Goal: Task Accomplishment & Management: Use online tool/utility

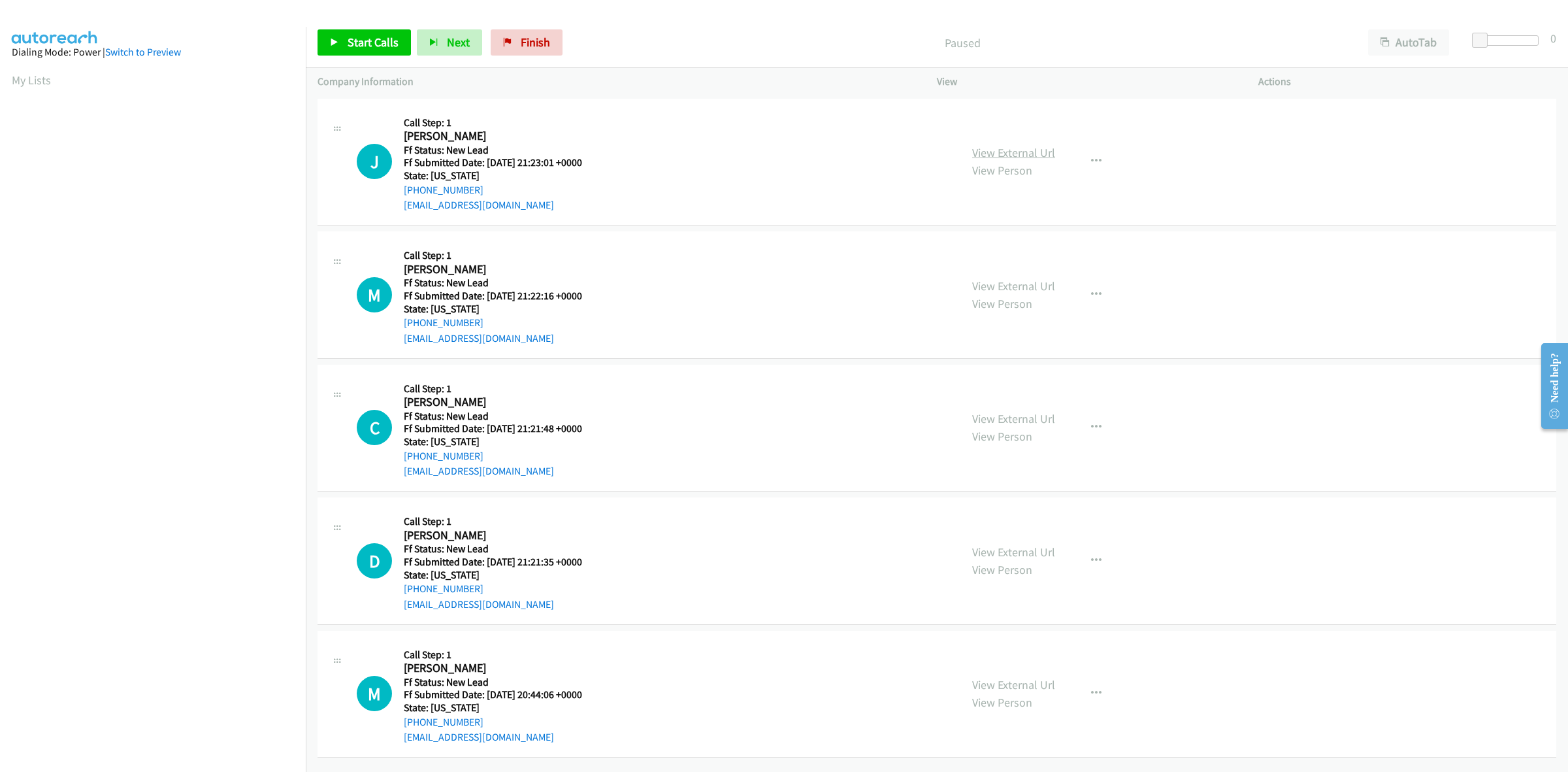
click at [1021, 157] on link "View External Url" at bounding box center [1014, 153] width 83 height 15
click at [1016, 282] on link "View External Url" at bounding box center [1014, 286] width 83 height 15
click at [1023, 418] on link "View External Url" at bounding box center [1014, 419] width 83 height 15
click at [1026, 551] on link "View External Url" at bounding box center [1014, 552] width 83 height 15
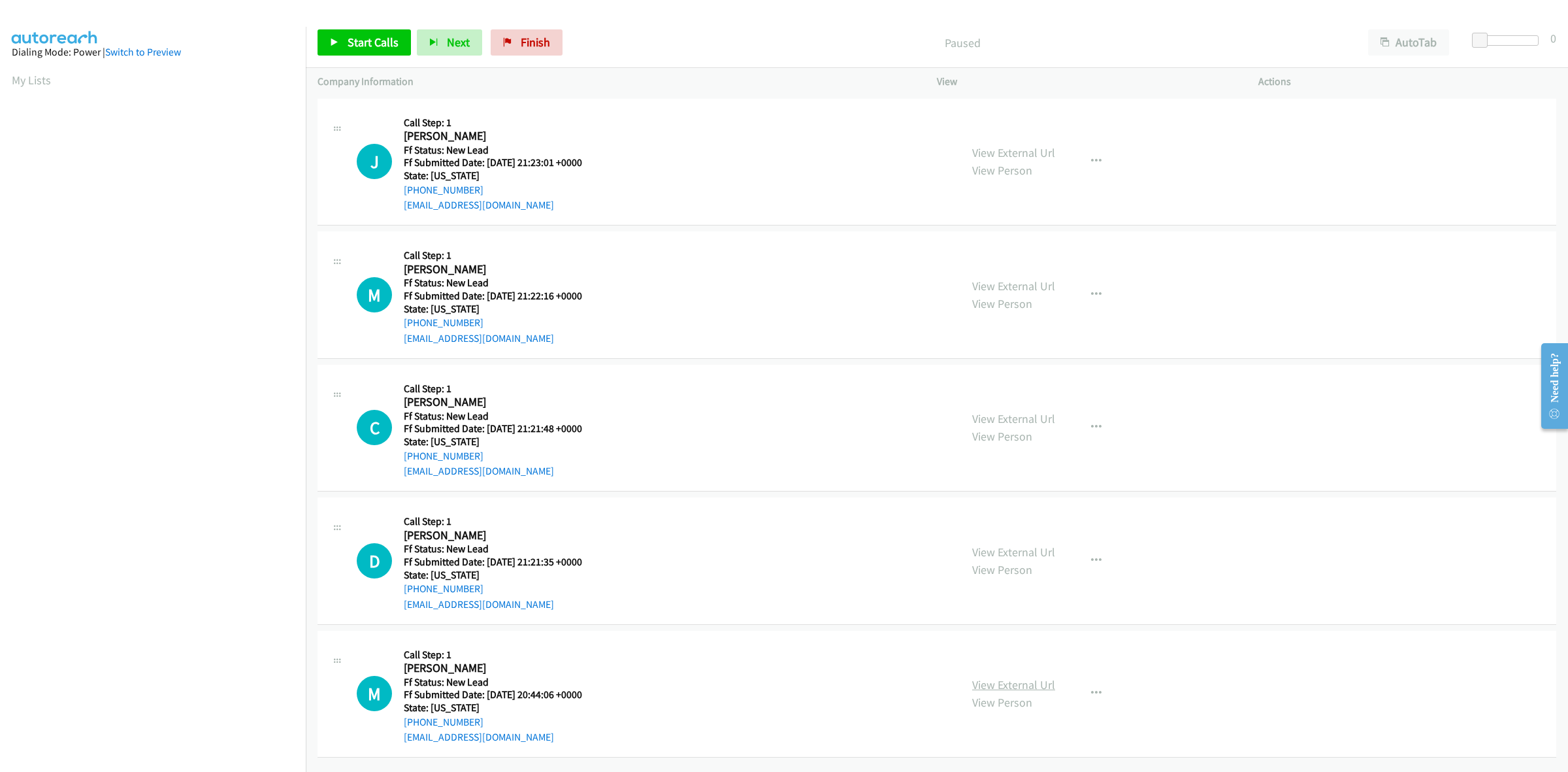
click at [1008, 677] on link "View External Url" at bounding box center [1014, 685] width 83 height 15
click at [384, 36] on span "Start Calls" at bounding box center [372, 42] width 51 height 15
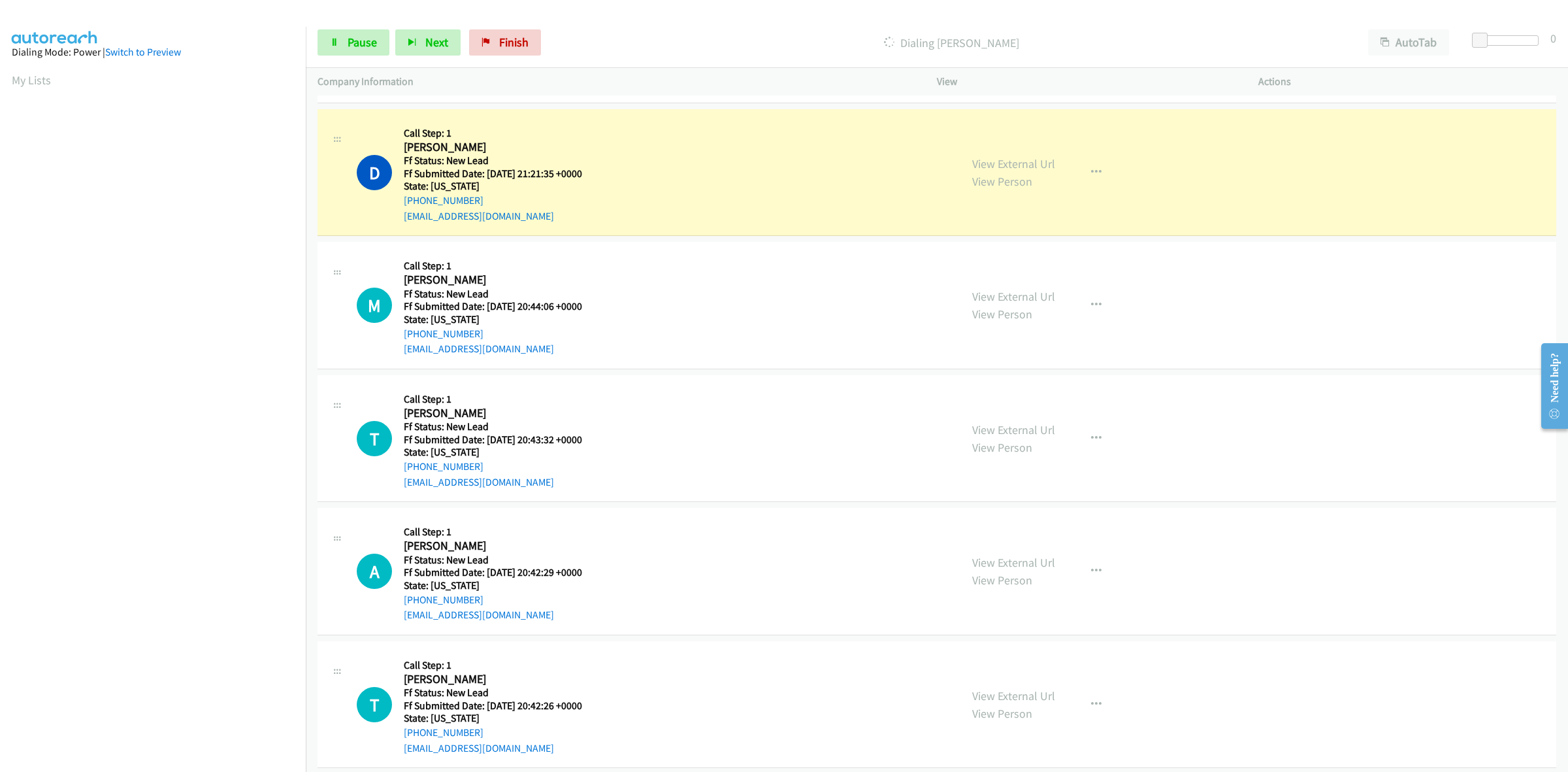
scroll to position [491, 0]
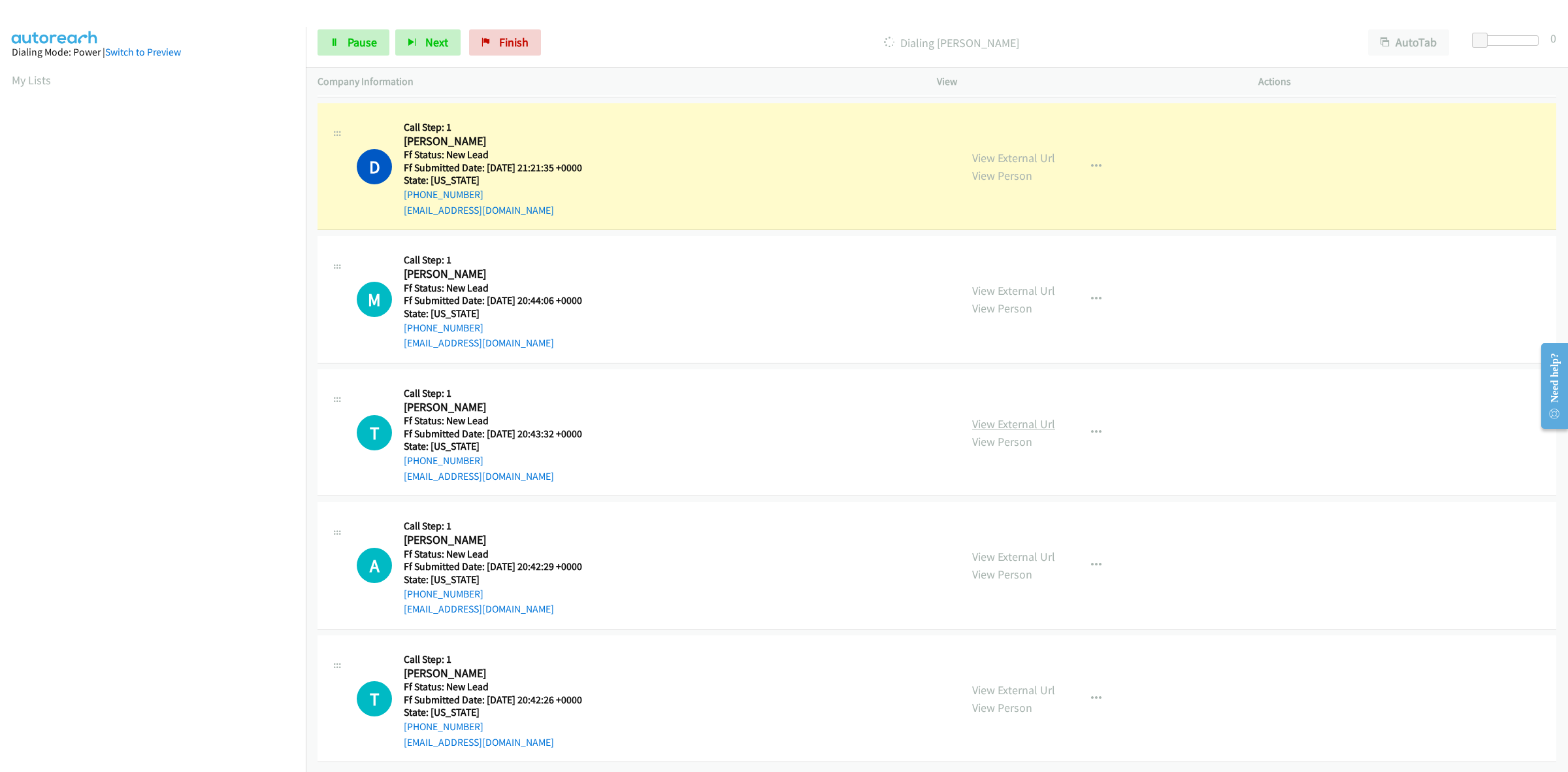
click at [994, 416] on link "View External Url" at bounding box center [1014, 424] width 83 height 15
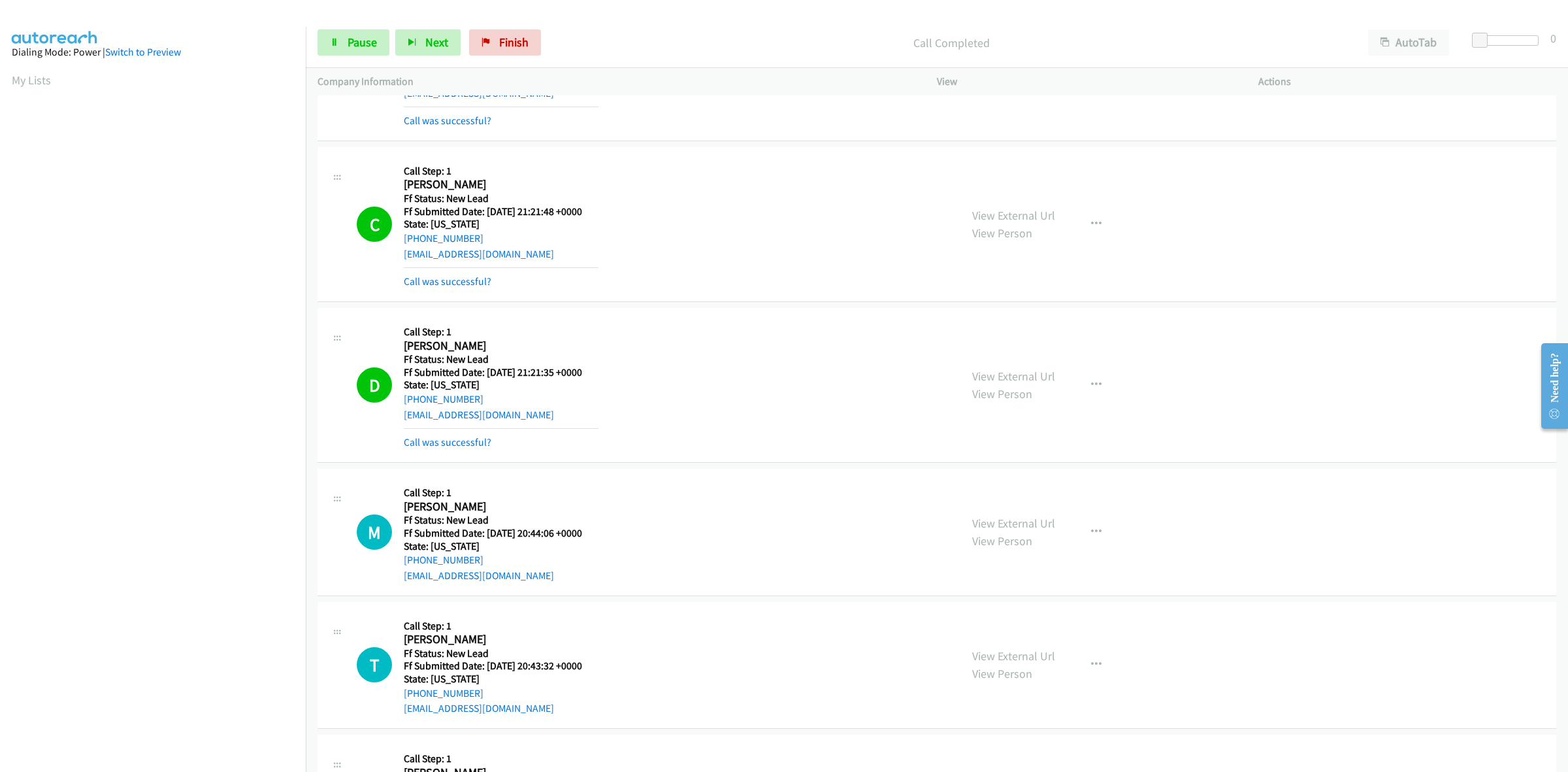
scroll to position [519, 0]
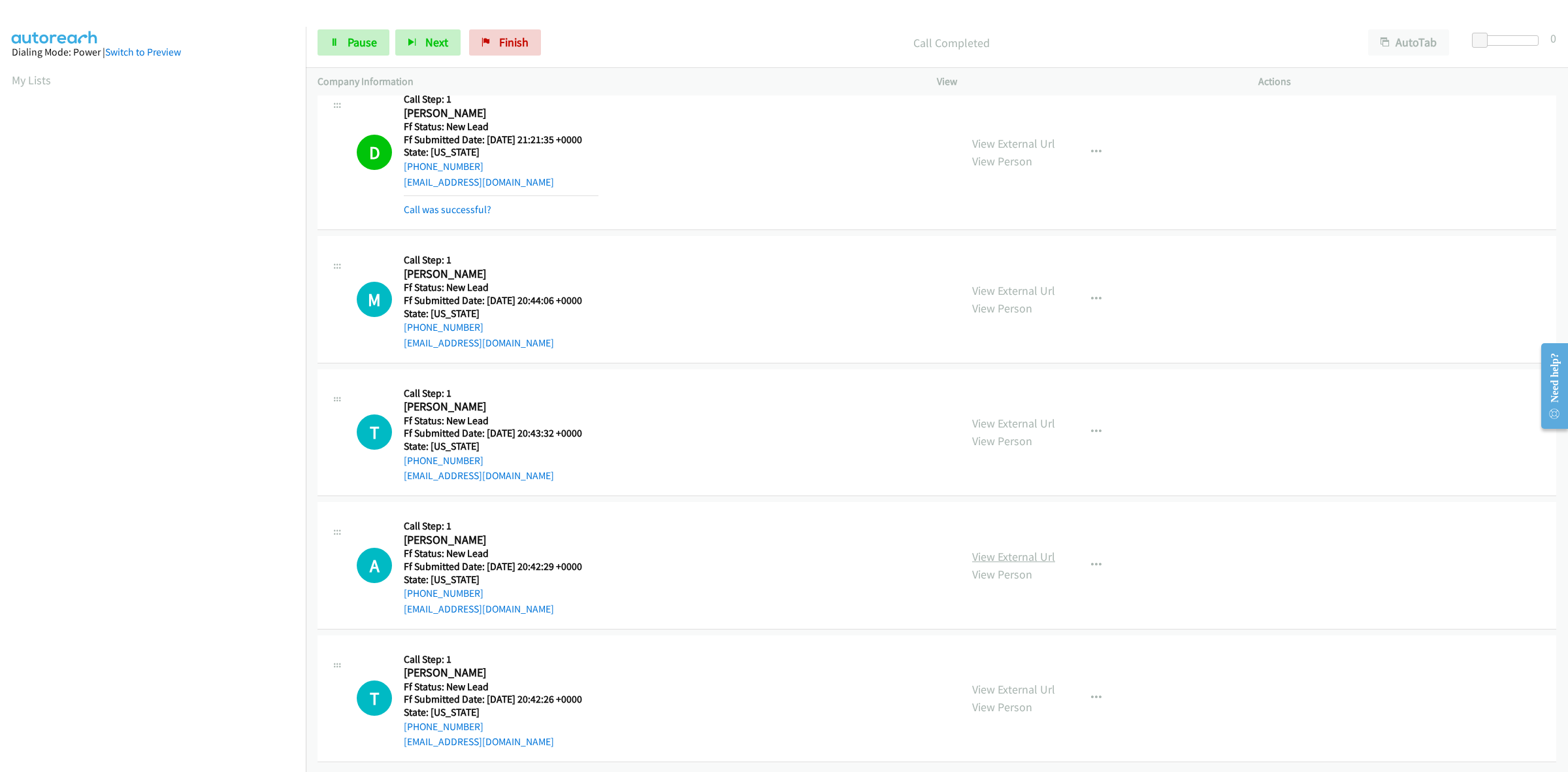
click at [1035, 549] on link "View External Url" at bounding box center [1014, 557] width 83 height 15
click at [1008, 681] on link "View External Url" at bounding box center [1014, 689] width 83 height 15
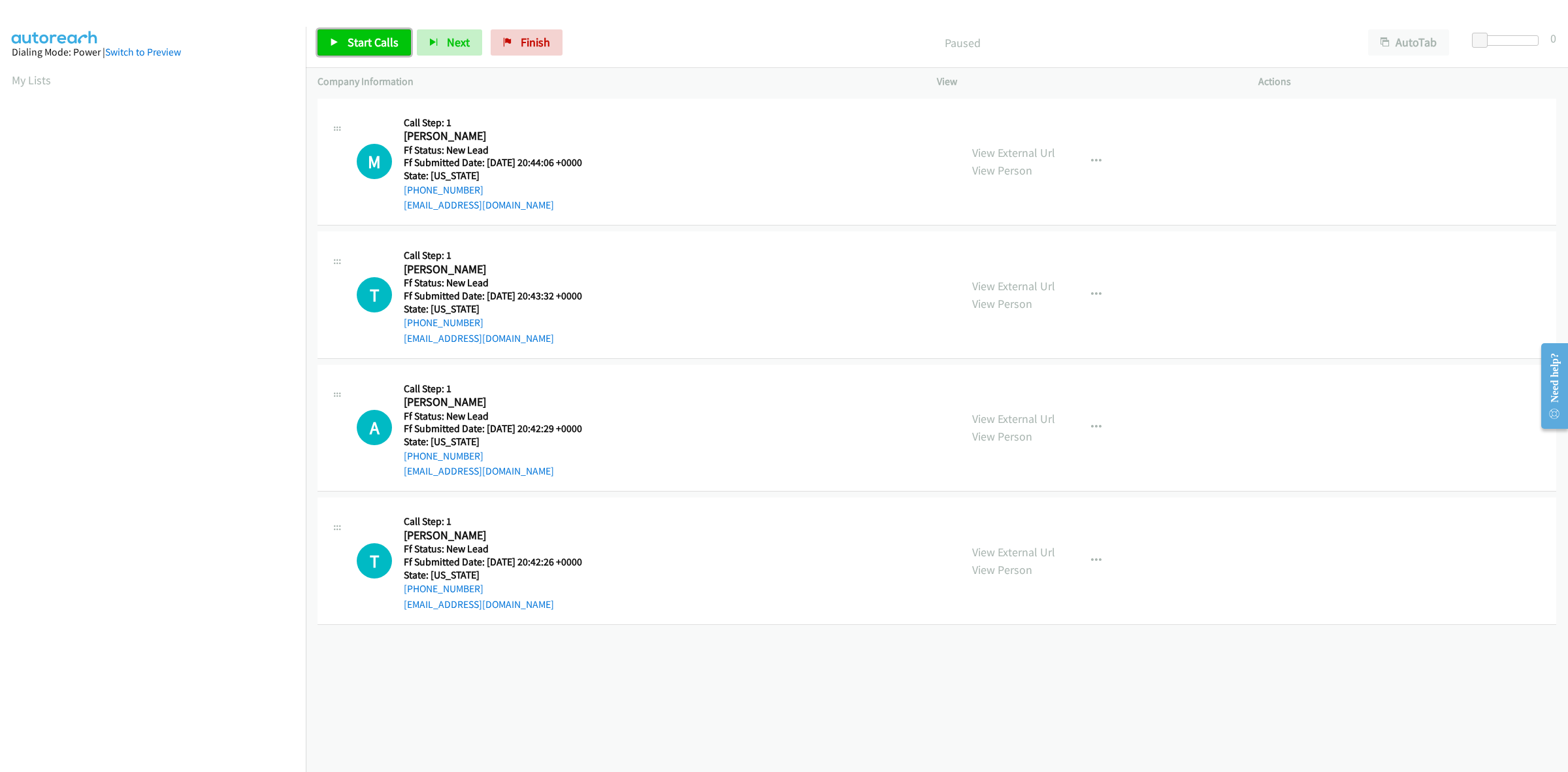
click at [363, 42] on span "Start Calls" at bounding box center [372, 42] width 51 height 15
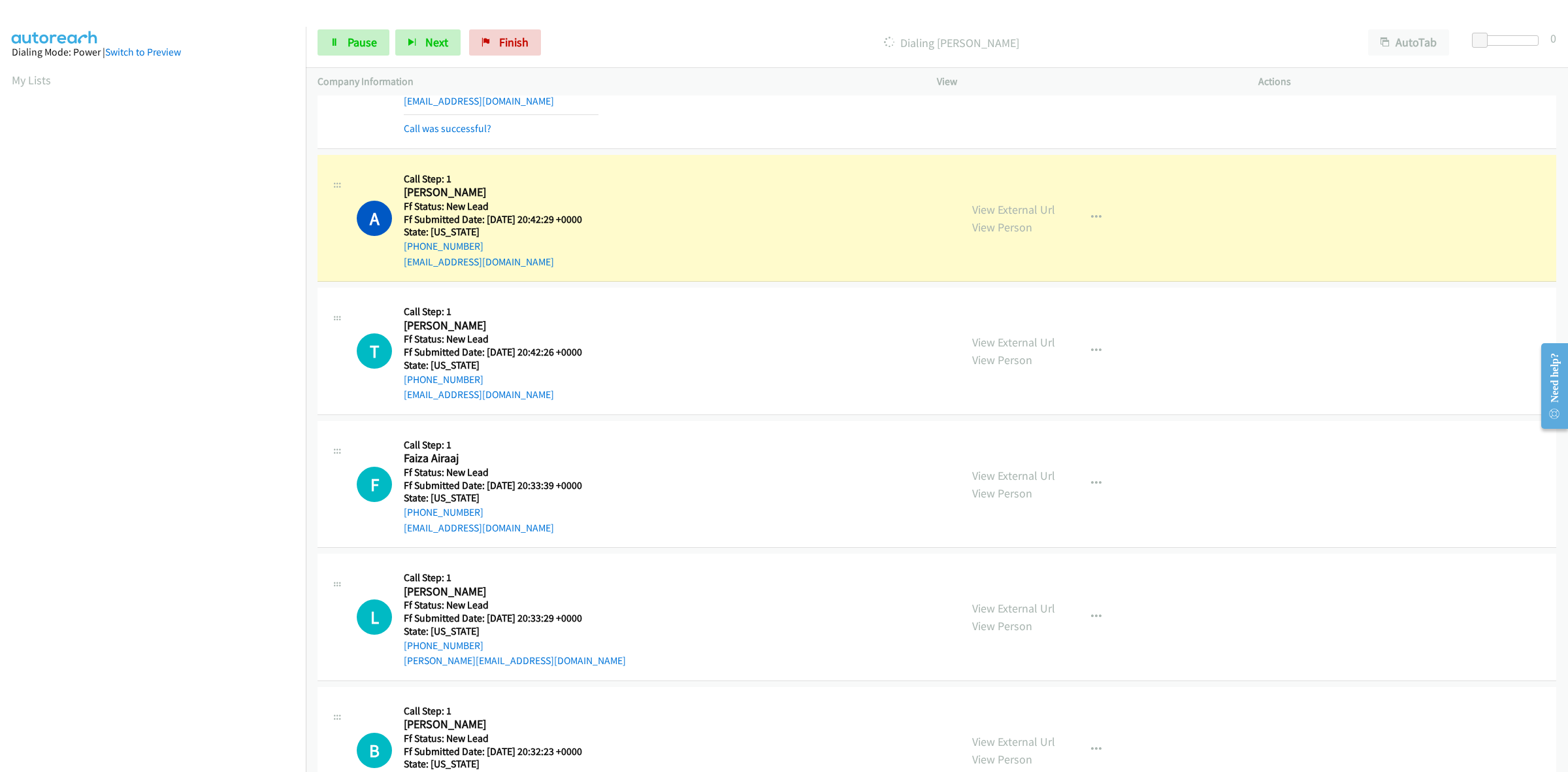
scroll to position [327, 0]
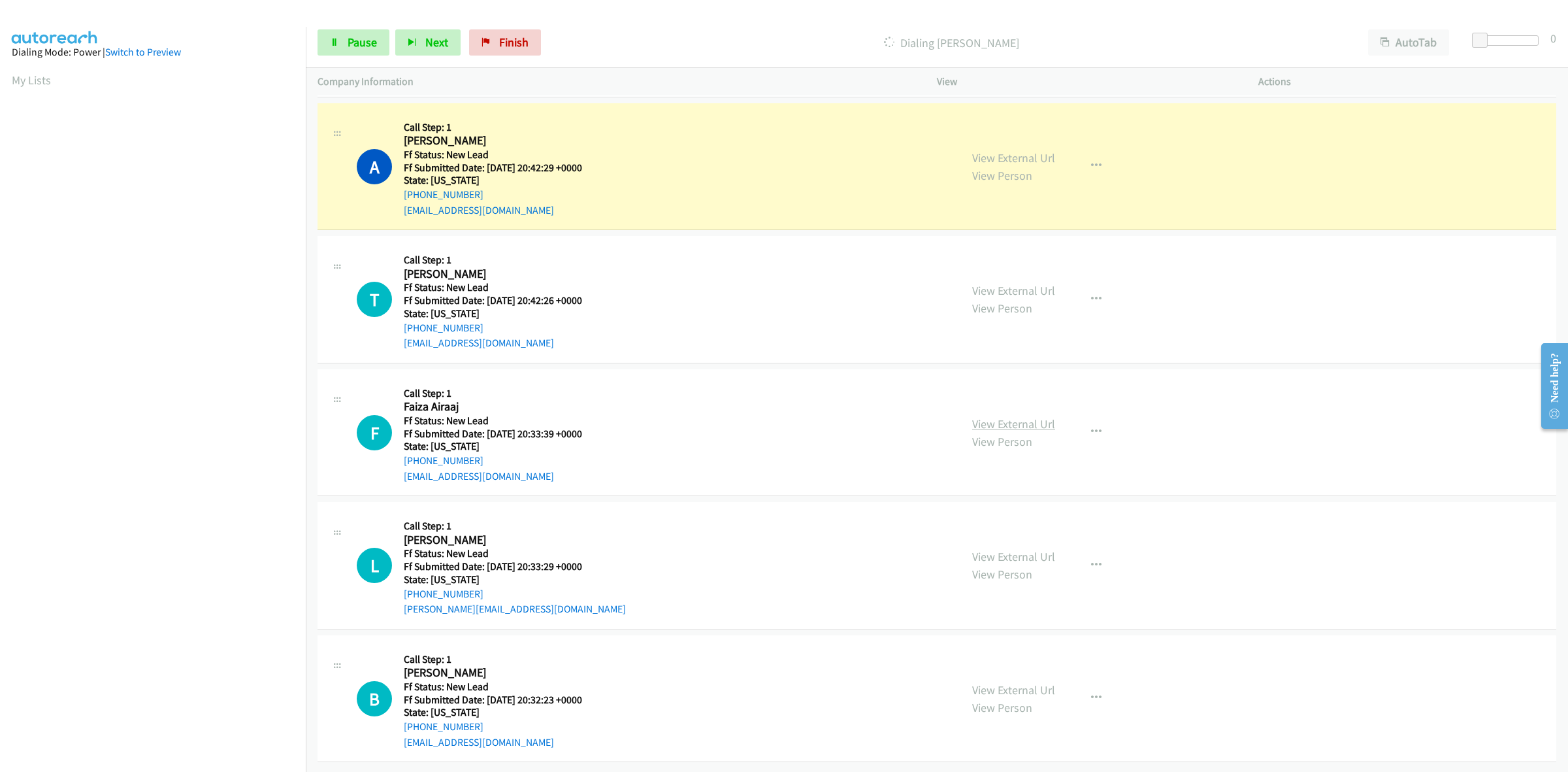
click at [1035, 416] on link "View External Url" at bounding box center [1014, 424] width 83 height 15
click at [1041, 549] on link "View External Url" at bounding box center [1014, 557] width 83 height 15
click at [1035, 682] on link "View External Url" at bounding box center [1014, 690] width 83 height 15
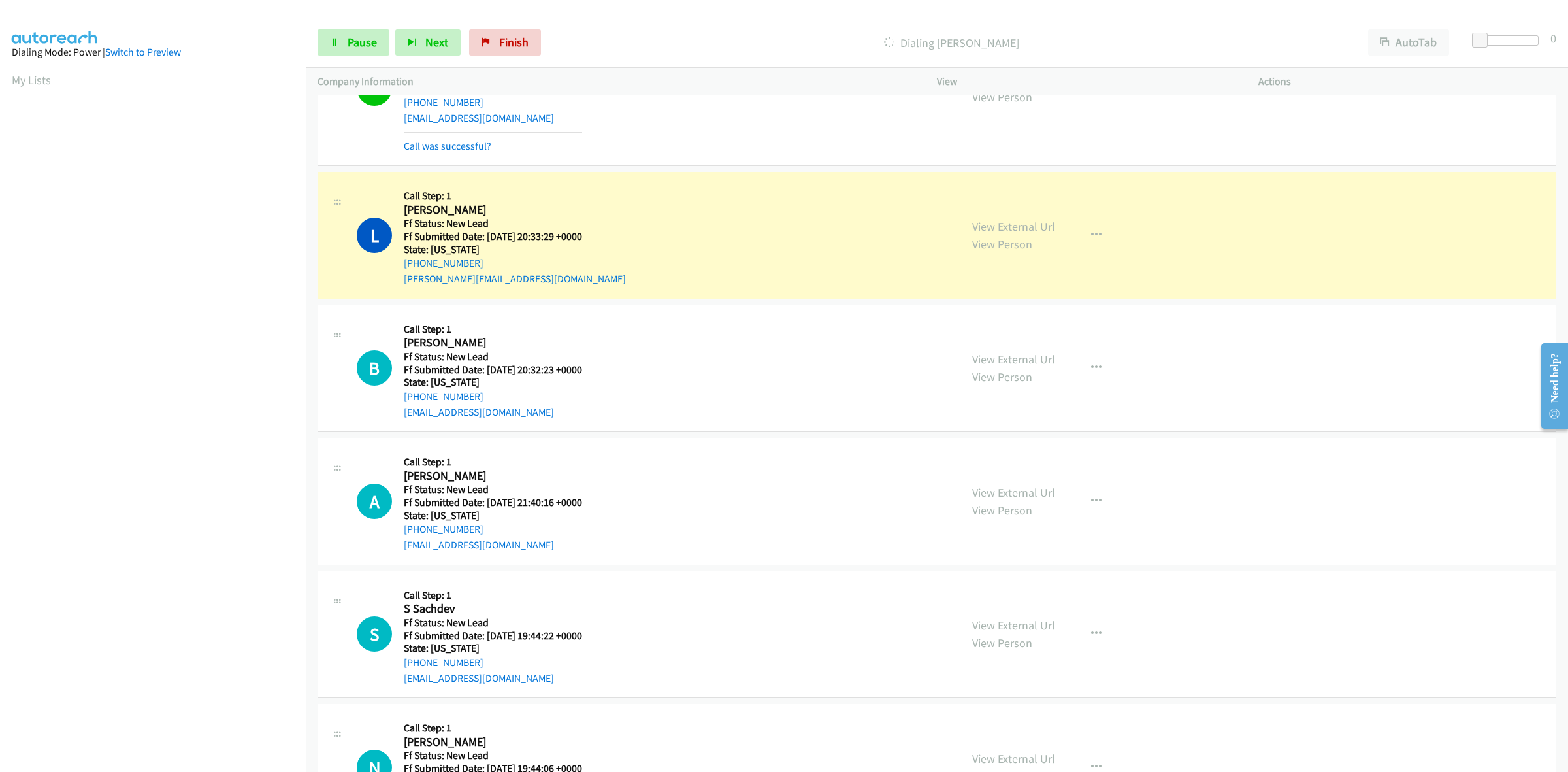
scroll to position [812, 0]
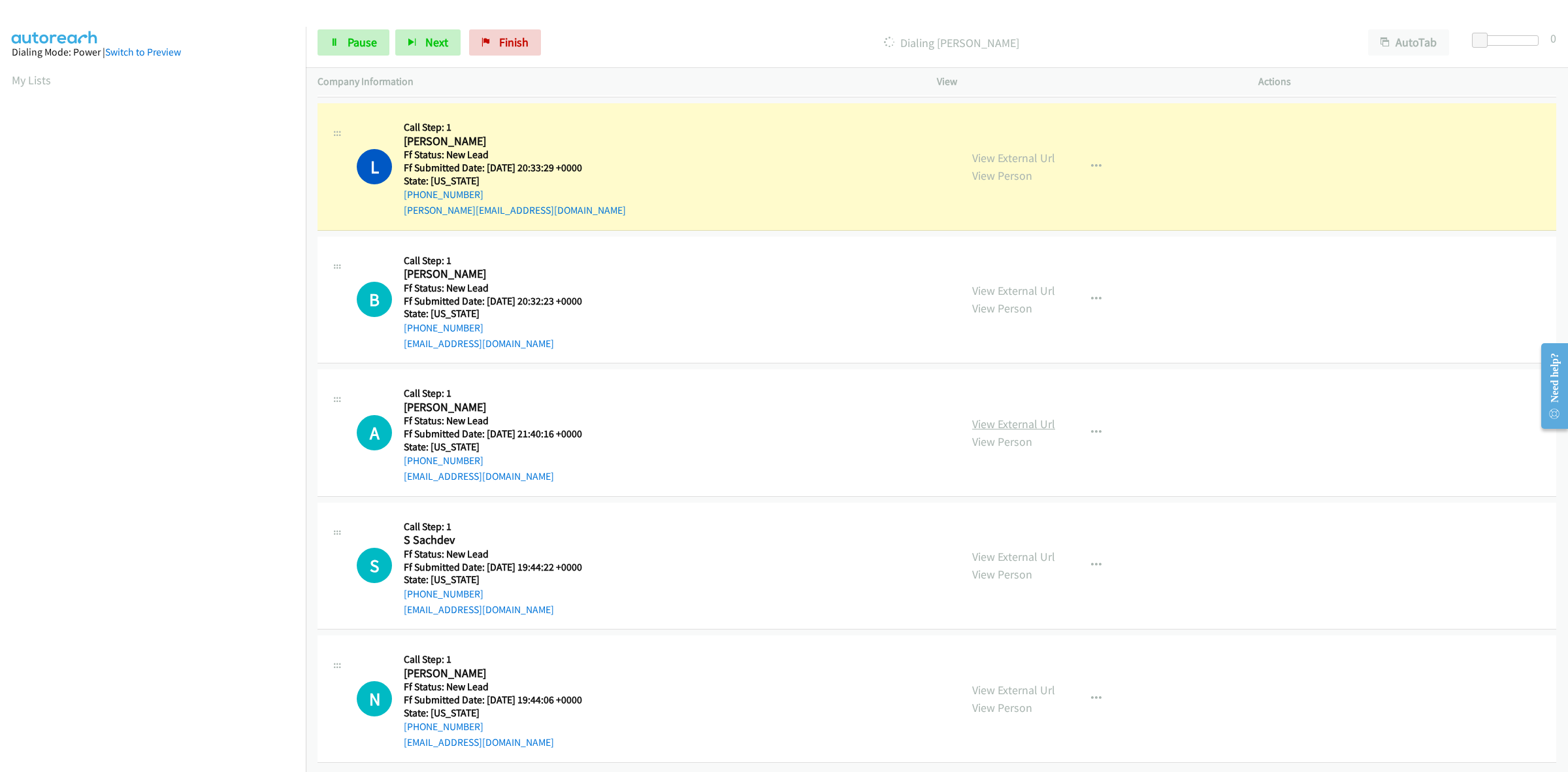
click at [986, 416] on link "View External Url" at bounding box center [1014, 424] width 83 height 15
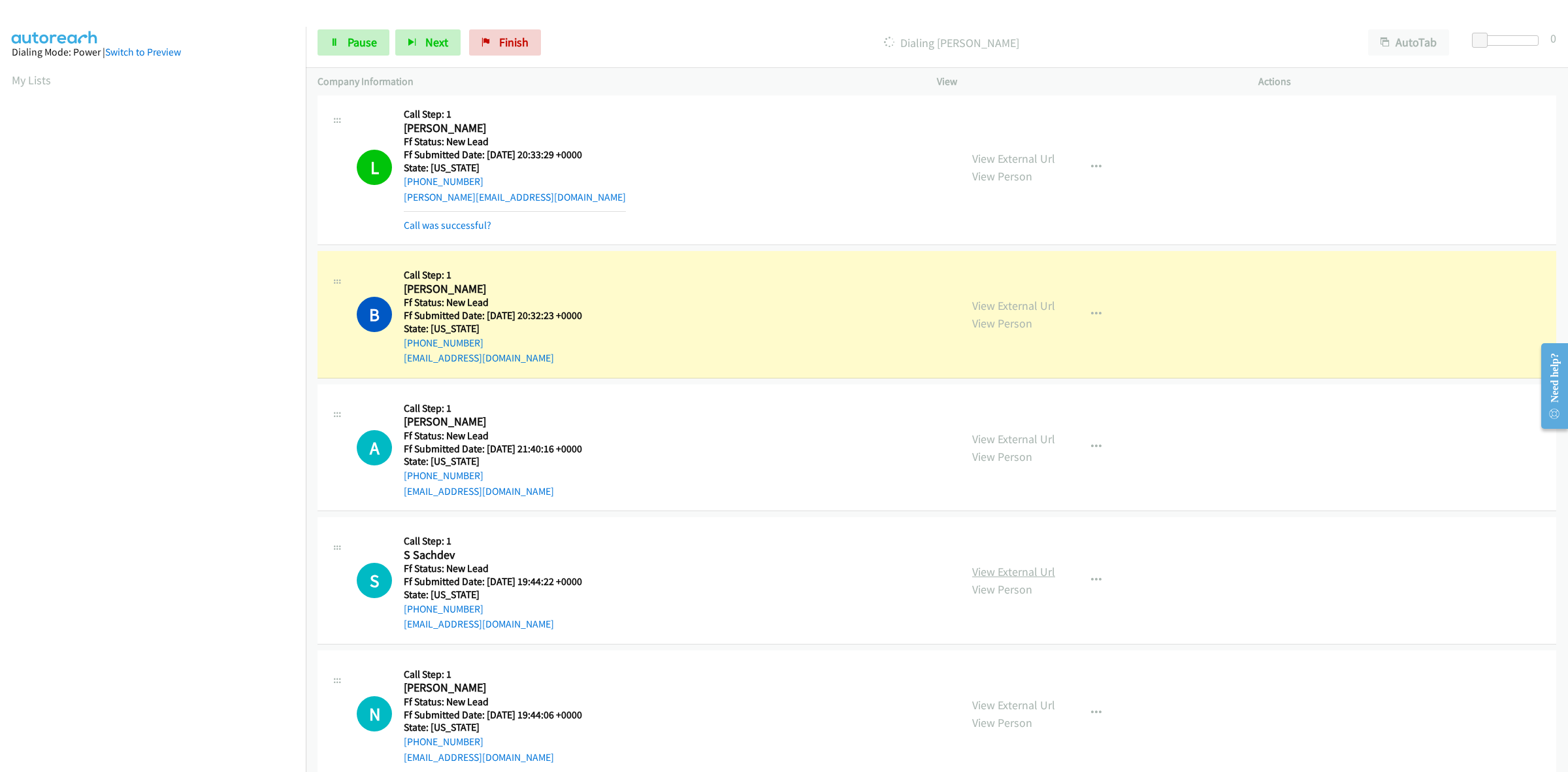
click at [1000, 573] on link "View External Url" at bounding box center [1014, 572] width 83 height 15
click at [1004, 704] on link "View External Url" at bounding box center [1014, 705] width 83 height 15
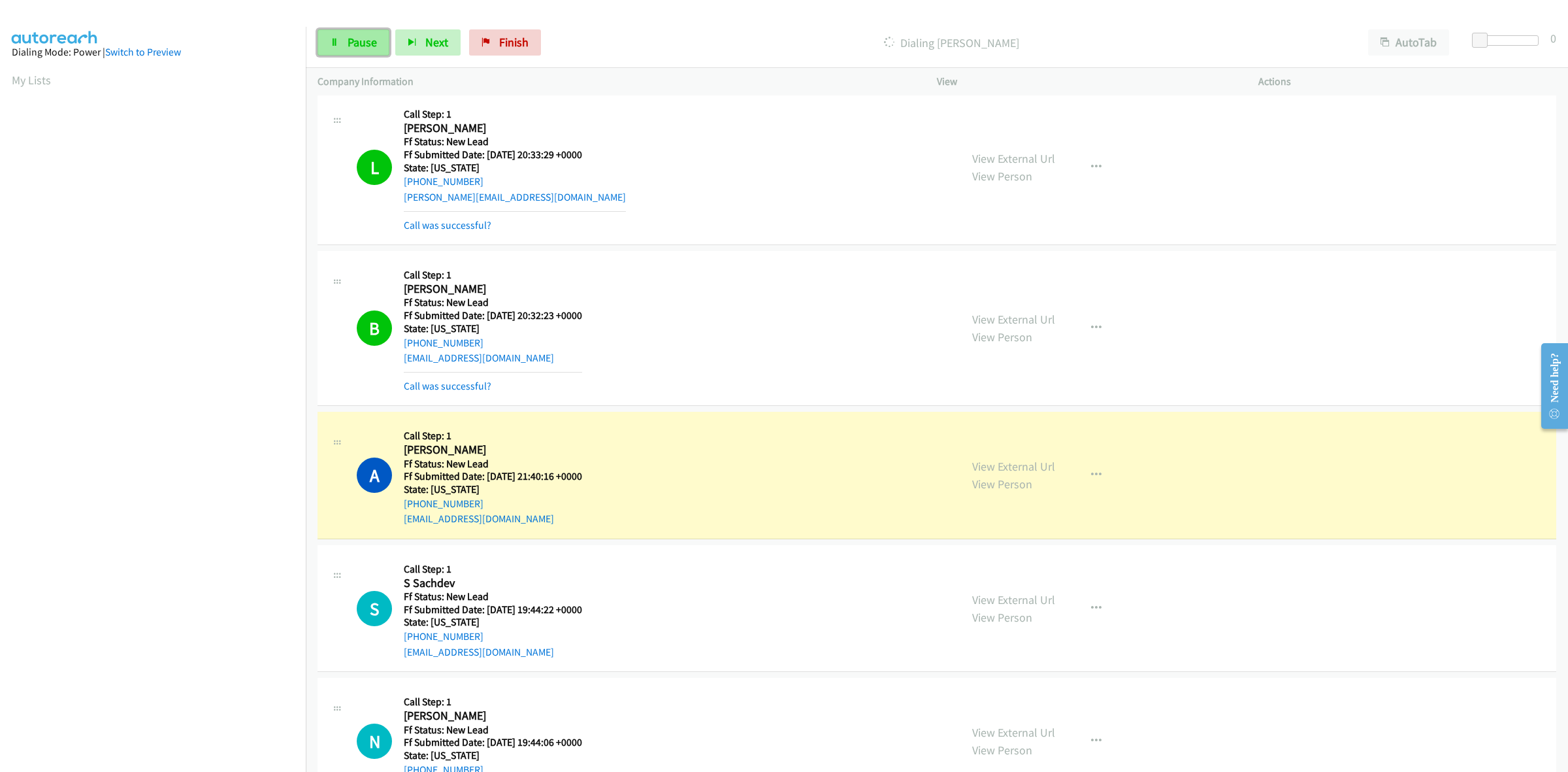
click at [345, 37] on link "Pause" at bounding box center [353, 42] width 71 height 26
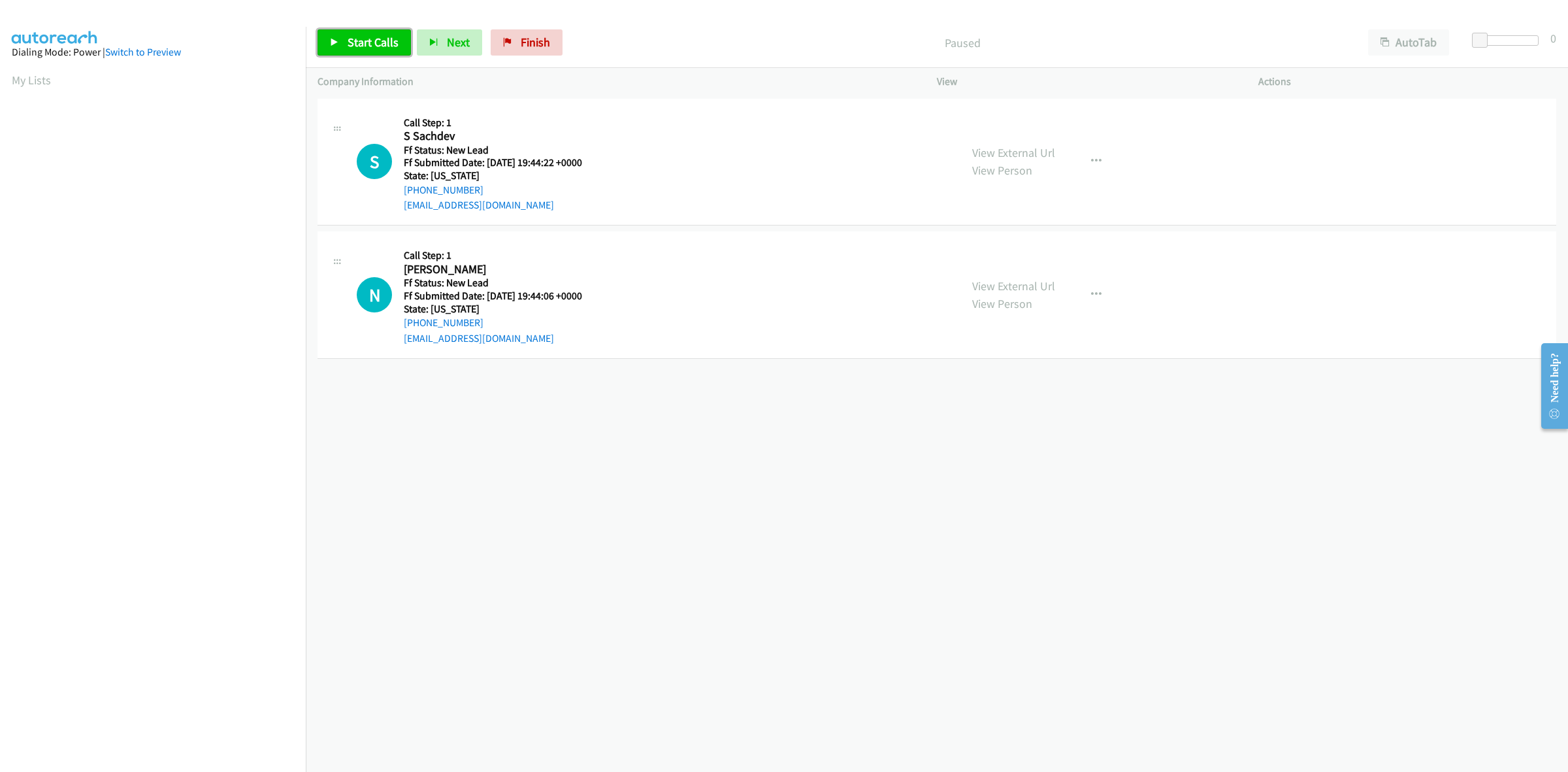
click at [379, 44] on span "Start Calls" at bounding box center [372, 42] width 51 height 15
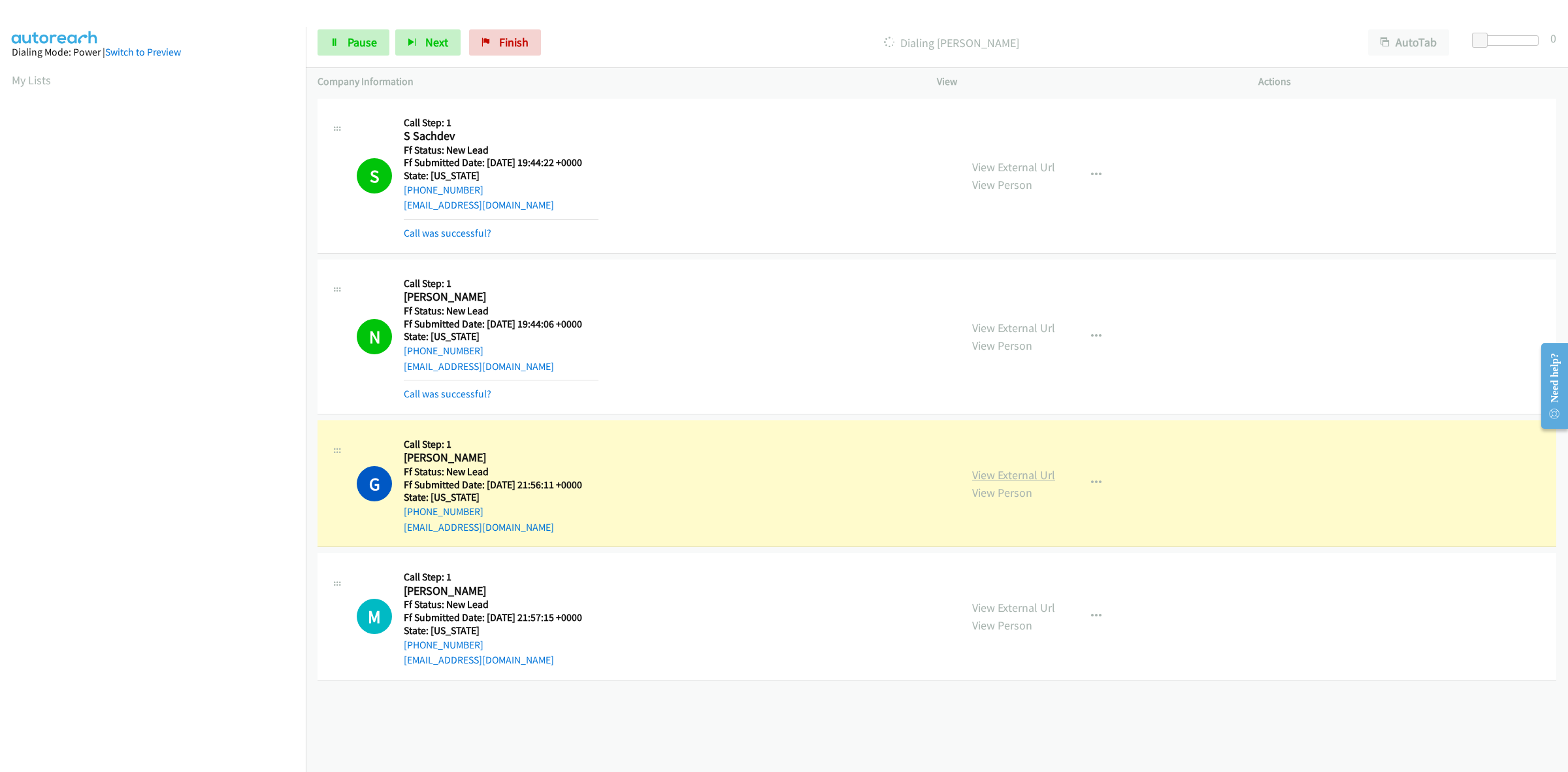
click at [1020, 474] on link "View External Url" at bounding box center [1014, 475] width 83 height 15
click at [1017, 610] on link "View External Url" at bounding box center [1014, 607] width 83 height 15
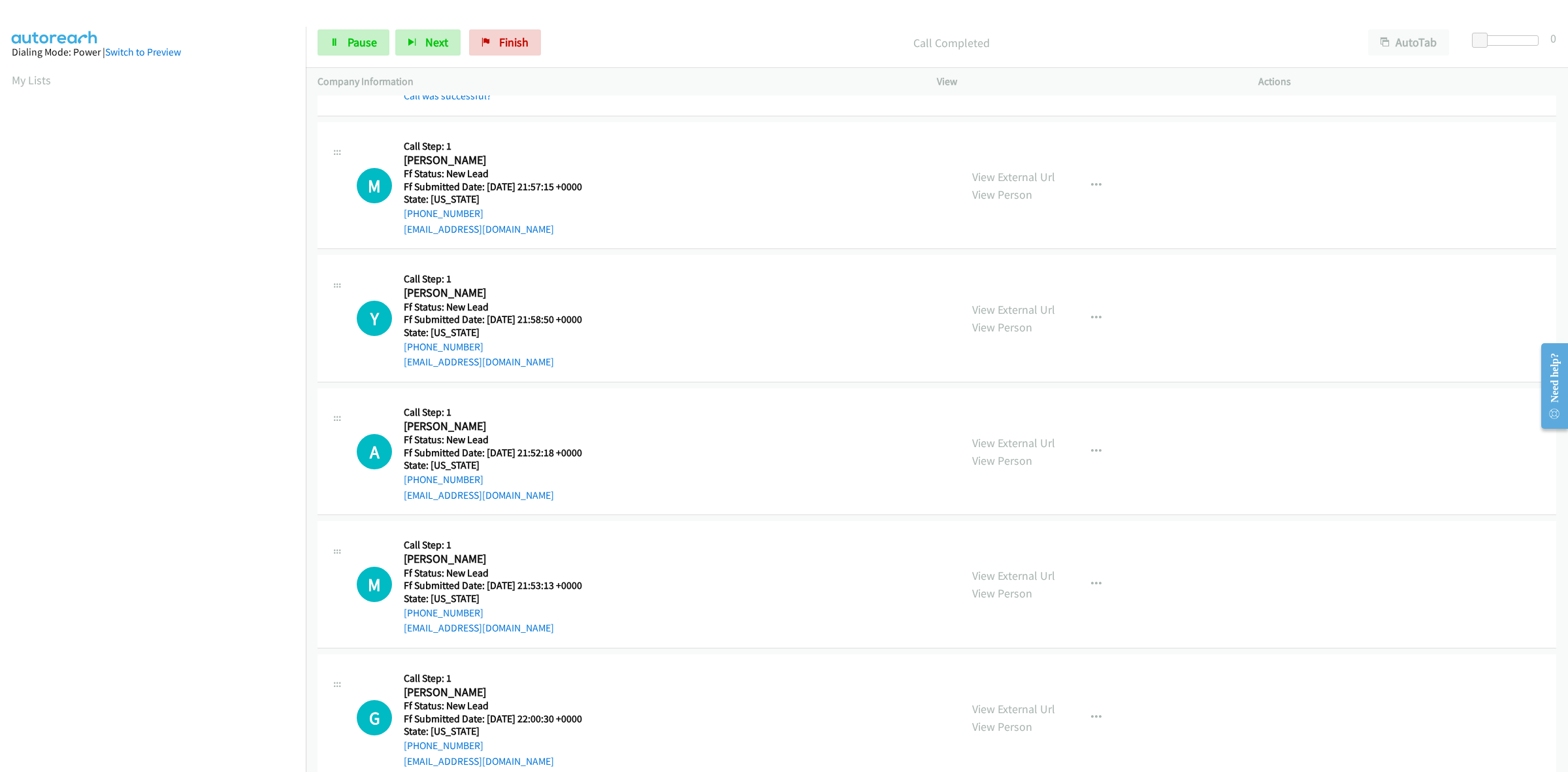
scroll to position [490, 0]
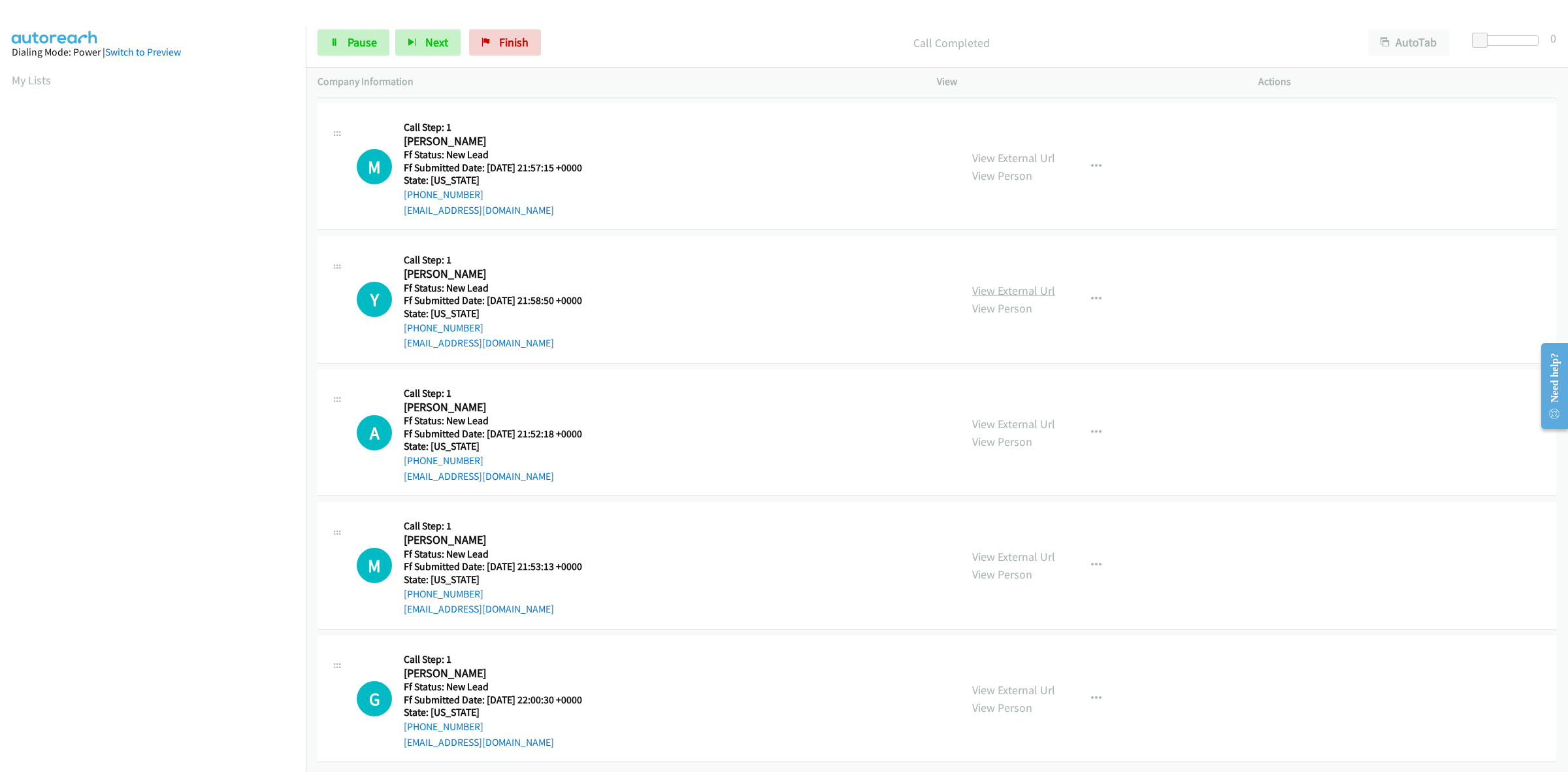
click at [1045, 283] on link "View External Url" at bounding box center [1014, 290] width 83 height 15
click at [1035, 416] on link "View External Url" at bounding box center [1014, 424] width 83 height 15
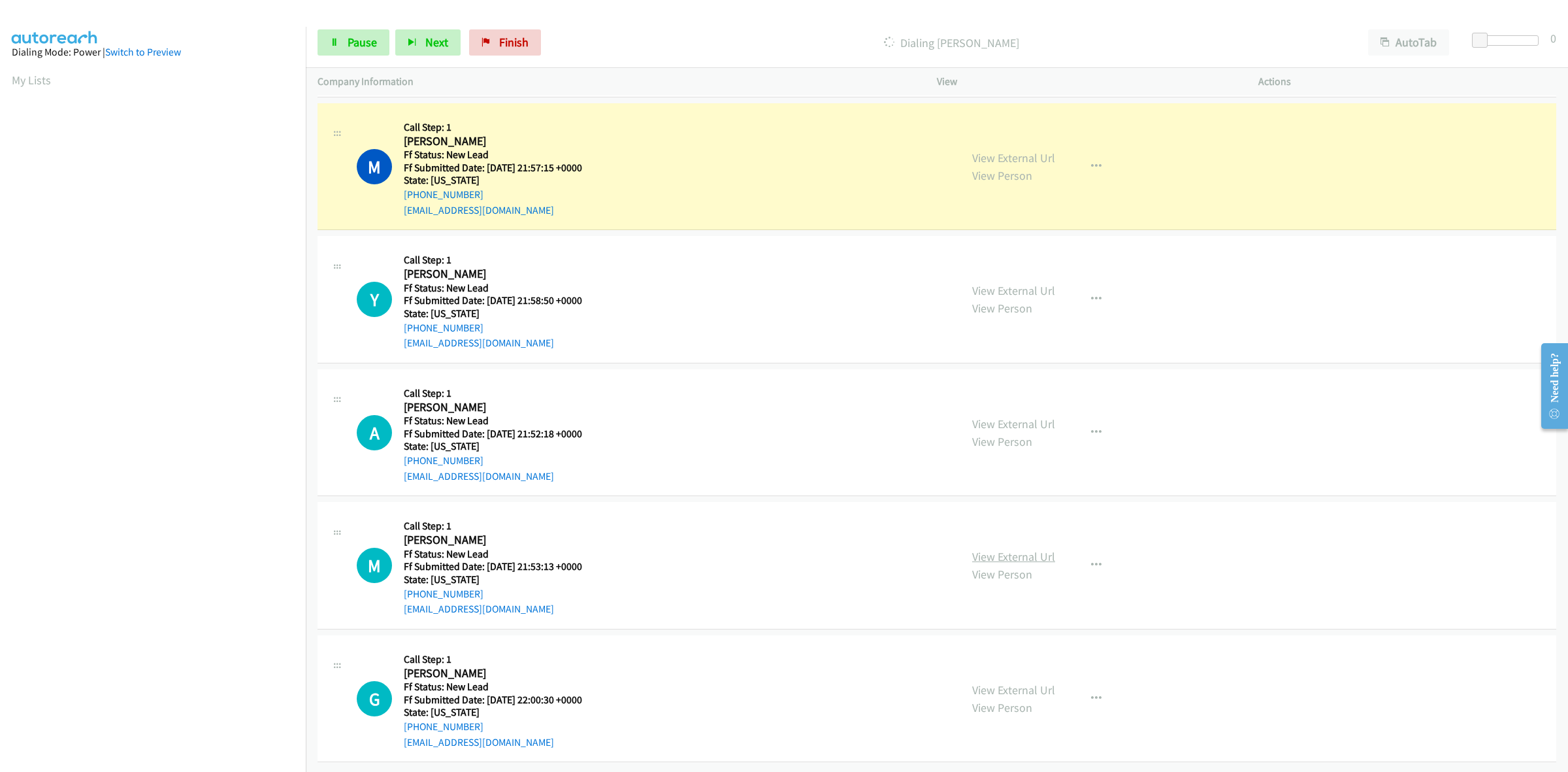
click at [1008, 549] on link "View External Url" at bounding box center [1014, 557] width 83 height 15
click at [1026, 684] on link "View External Url" at bounding box center [1014, 690] width 83 height 15
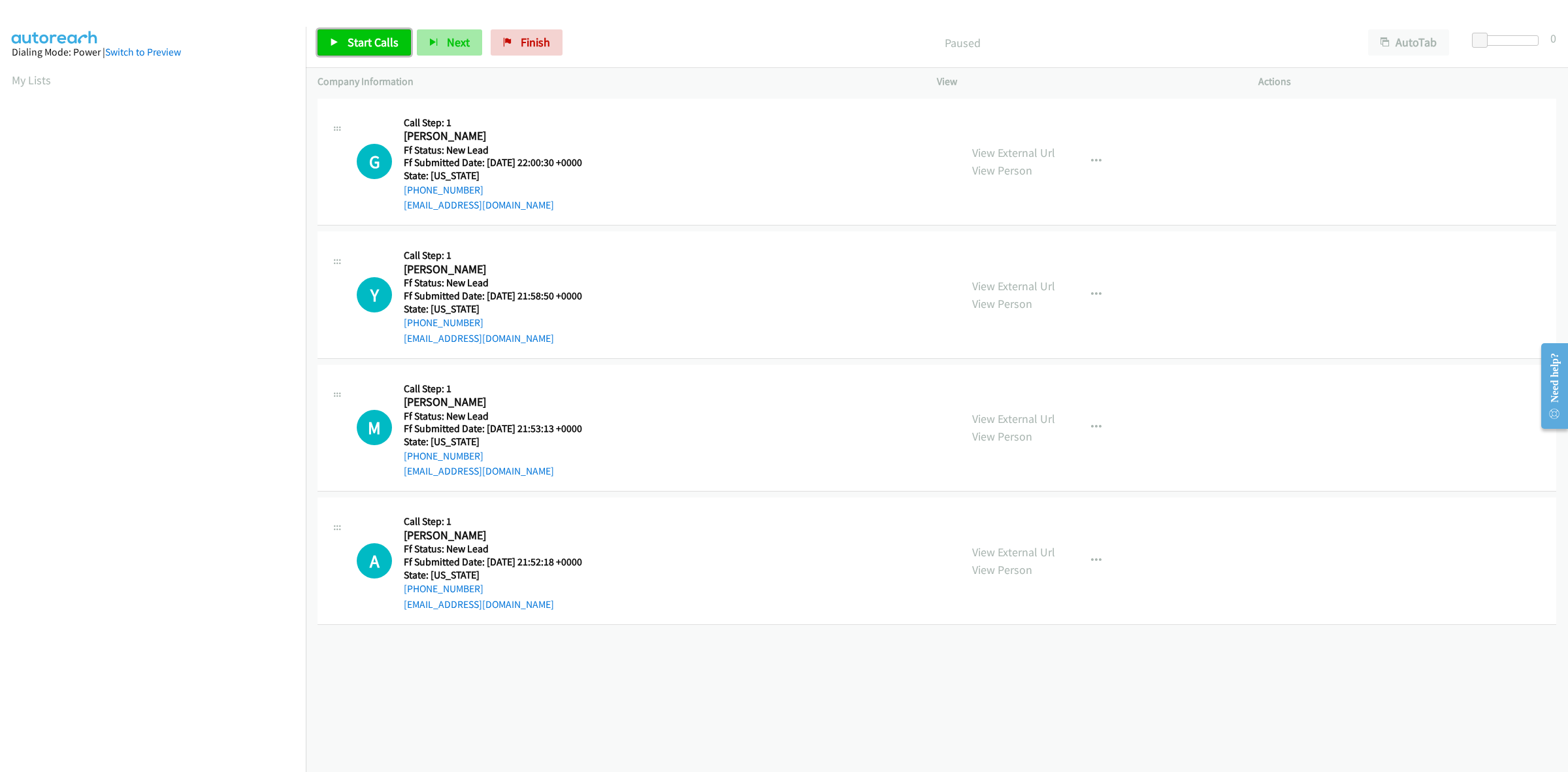
drag, startPoint x: 384, startPoint y: 39, endPoint x: 450, endPoint y: 36, distance: 66.1
click at [384, 39] on span "Start Calls" at bounding box center [372, 42] width 51 height 15
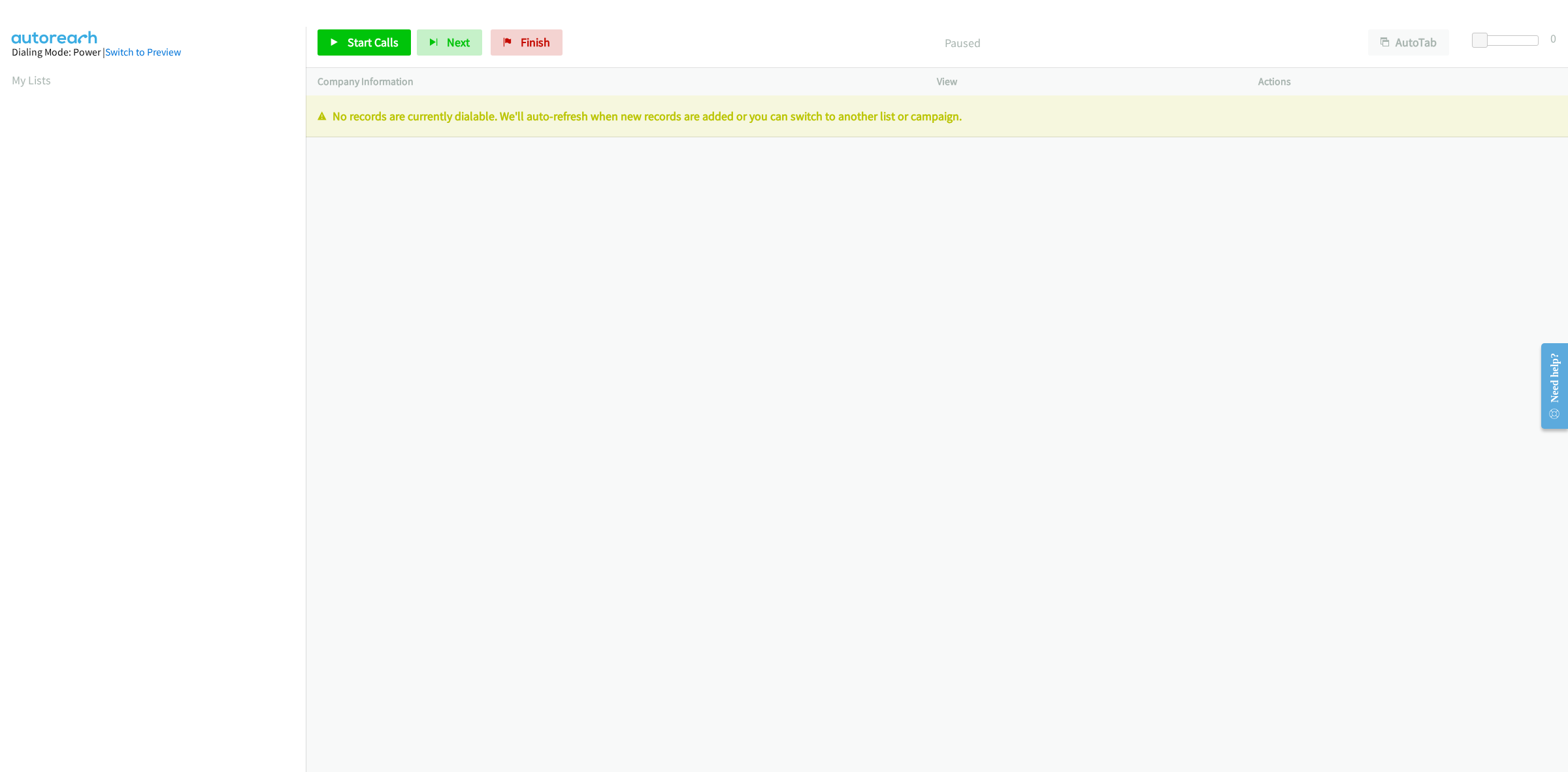
click at [464, 222] on div "[PHONE_NUMBER] Call failed - Please reload the list and try again The Callbar F…" at bounding box center [936, 434] width 1262 height 676
click at [528, 39] on span "Finish" at bounding box center [535, 42] width 29 height 15
